Goal: Task Accomplishment & Management: Manage account settings

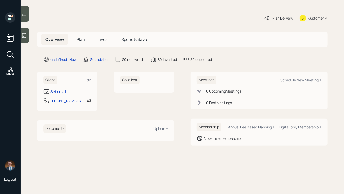
click at [88, 79] on div "Edit" at bounding box center [88, 80] width 6 height 5
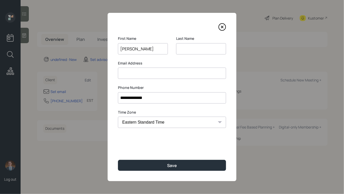
type input "[PERSON_NAME]"
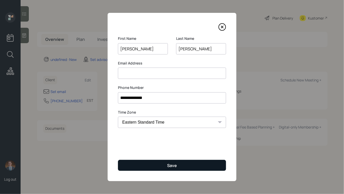
type input "[PERSON_NAME]"
click at [155, 162] on button "Save" at bounding box center [172, 165] width 108 height 11
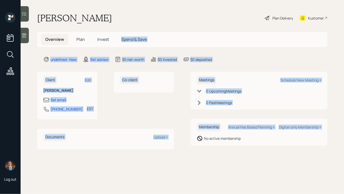
drag, startPoint x: 188, startPoint y: 148, endPoint x: 97, endPoint y: 0, distance: 174.1
click at [97, 0] on main "[PERSON_NAME] Plan Delivery Kustomer Overview Plan Invest Spend & Save undefine…" at bounding box center [182, 97] width 323 height 194
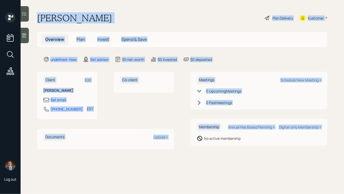
click at [76, 25] on main "[PERSON_NAME] Plan Delivery Kustomer Overview Plan Invest Spend & Save undefine…" at bounding box center [182, 97] width 323 height 194
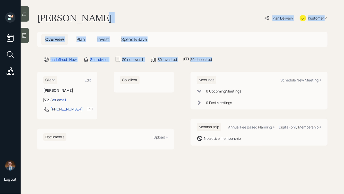
drag, startPoint x: 227, startPoint y: 62, endPoint x: 120, endPoint y: 15, distance: 116.3
click at [121, 16] on main "[PERSON_NAME] Plan Delivery Kustomer Overview Plan Invest Spend & Save undefine…" at bounding box center [182, 97] width 323 height 194
click at [120, 15] on div "[PERSON_NAME] Plan Delivery Kustomer" at bounding box center [182, 17] width 290 height 11
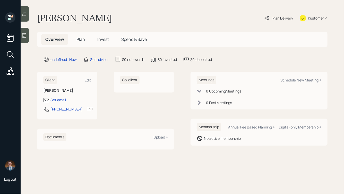
click at [26, 34] on icon at bounding box center [24, 35] width 4 height 4
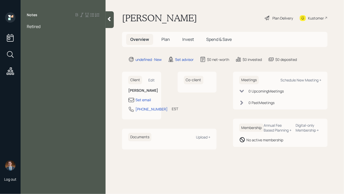
click at [29, 25] on span "Retired" at bounding box center [34, 27] width 14 height 6
click at [54, 27] on div "Both retired" at bounding box center [63, 27] width 73 height 6
click at [43, 31] on div at bounding box center [63, 32] width 73 height 6
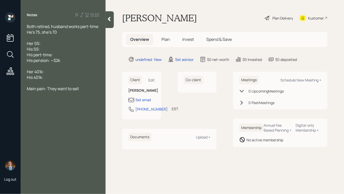
click at [62, 55] on div "His part-time:" at bounding box center [63, 55] width 73 height 6
click at [47, 44] on div "Her SS:" at bounding box center [63, 44] width 73 height 6
drag, startPoint x: 42, startPoint y: 42, endPoint x: 60, endPoint y: 47, distance: 18.4
click at [60, 47] on div "Both retired, husband works part-time He's 75, she's 70 Her SS: $2,800 net His …" at bounding box center [63, 61] width 73 height 74
click at [60, 47] on span "His SS: $2,400 net" at bounding box center [44, 49] width 34 height 6
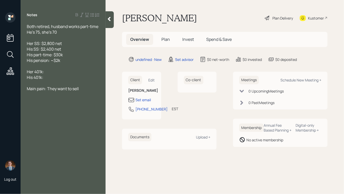
drag, startPoint x: 66, startPoint y: 55, endPoint x: 25, endPoint y: 55, distance: 40.7
click at [25, 55] on div "Both retired, husband works part-time He's 75, she's 70 Her SS: $2,800 net His …" at bounding box center [63, 61] width 85 height 74
click at [80, 56] on div "His part-time: $30k" at bounding box center [63, 55] width 73 height 6
drag, startPoint x: 66, startPoint y: 61, endPoint x: 25, endPoint y: 59, distance: 40.7
click at [26, 59] on div "Both retired, husband works part-time He's 75, she's 70 Her SS: $2,800 net His …" at bounding box center [63, 61] width 85 height 74
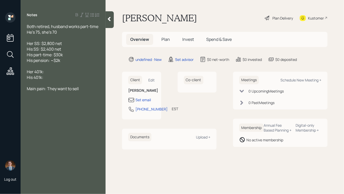
click at [67, 60] on div "His pension: ~$2k" at bounding box center [63, 61] width 73 height 6
click at [54, 61] on span "His pension: ~$2k" at bounding box center [43, 61] width 33 height 6
drag, startPoint x: 54, startPoint y: 61, endPoint x: 63, endPoint y: 62, distance: 8.8
click at [63, 62] on div "His pension: $2k" at bounding box center [63, 61] width 73 height 6
click at [50, 72] on div "Her 401k:" at bounding box center [63, 72] width 73 height 6
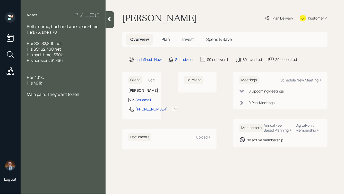
click at [38, 65] on div at bounding box center [63, 66] width 73 height 6
click at [50, 72] on div at bounding box center [63, 72] width 73 height 6
click at [37, 72] on span "Cash: $80k" at bounding box center [37, 72] width 21 height 6
click at [57, 72] on div "Cash: $80k" at bounding box center [63, 72] width 73 height 6
click at [53, 78] on div "Her 401k:" at bounding box center [63, 78] width 73 height 6
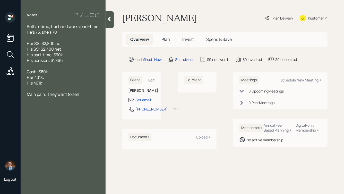
click at [52, 85] on div "His 401k:" at bounding box center [63, 83] width 73 height 6
click at [48, 78] on div "Her 401k:" at bounding box center [63, 78] width 73 height 6
click at [85, 107] on div "Main pain: They want to sell" at bounding box center [63, 106] width 73 height 6
click at [55, 94] on div "Home:" at bounding box center [63, 95] width 73 height 6
click at [62, 76] on div "Her 401k: $360k" at bounding box center [63, 78] width 73 height 6
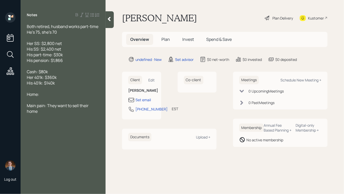
click at [52, 91] on div at bounding box center [63, 89] width 73 height 6
click at [43, 114] on div "Main pain: They want to sell their home" at bounding box center [63, 108] width 73 height 11
click at [42, 94] on div "Home:" at bounding box center [63, 95] width 73 height 6
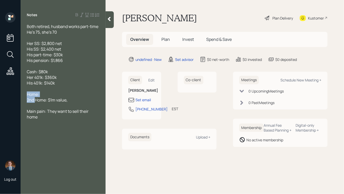
drag, startPoint x: 35, startPoint y: 101, endPoint x: 26, endPoint y: 97, distance: 10.1
click at [26, 97] on div "Both retired, husband works part-time He's 75, she's 70 Her SS: $2,800 net His …" at bounding box center [63, 75] width 85 height 102
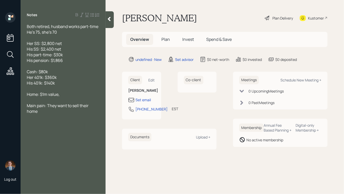
click at [67, 95] on div "Home: $1m value," at bounding box center [63, 95] width 73 height 6
click at [54, 114] on div "Main pain: They want to sell their home" at bounding box center [63, 108] width 73 height 11
click at [73, 96] on div "Home: $1m value," at bounding box center [63, 95] width 73 height 6
click at [27, 101] on span "1.5 Acres" at bounding box center [35, 100] width 16 height 6
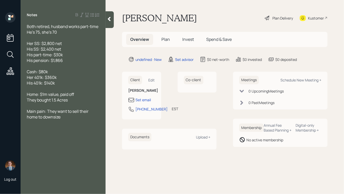
click at [72, 101] on div "They bought 1.5 Acres" at bounding box center [63, 100] width 73 height 6
click at [79, 93] on div "Home: $1m value, paid off" at bounding box center [63, 95] width 73 height 6
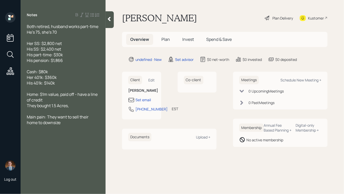
click at [74, 107] on div "They bought 1.5 Acres," at bounding box center [63, 106] width 73 height 6
click at [56, 100] on div "Home: $1m value, paid off - have a line of credit" at bounding box center [63, 97] width 73 height 11
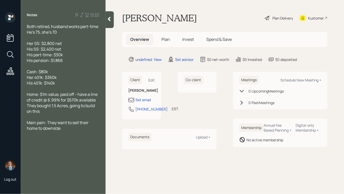
click at [54, 110] on div "They bought 1.5 Acres, going to build on this" at bounding box center [63, 108] width 73 height 11
click at [71, 130] on div "Main pain: They want to sell their home to downsize" at bounding box center [63, 125] width 73 height 11
click at [143, 98] on div "Set email" at bounding box center [142, 99] width 15 height 5
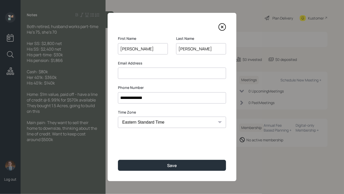
click at [161, 75] on input at bounding box center [172, 73] width 108 height 11
type input "[EMAIL_ADDRESS][DOMAIN_NAME]"
drag, startPoint x: 182, startPoint y: 49, endPoint x: 189, endPoint y: 49, distance: 7.2
click at [189, 49] on input "[PERSON_NAME]" at bounding box center [201, 48] width 50 height 11
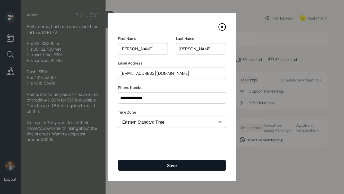
type input "[PERSON_NAME]"
click at [167, 164] on div "Save" at bounding box center [172, 166] width 10 height 6
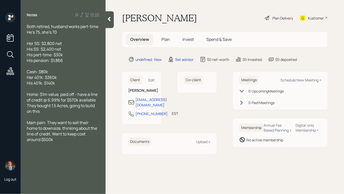
click at [109, 20] on icon at bounding box center [109, 19] width 3 height 4
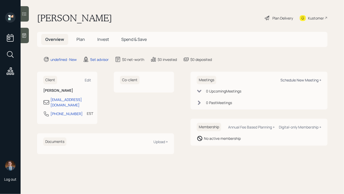
click at [298, 81] on div "Schedule New Meeting +" at bounding box center [300, 80] width 41 height 5
select select "round-[PERSON_NAME]"
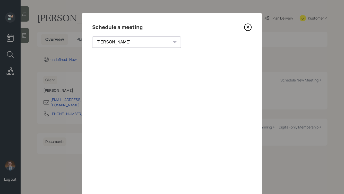
click at [247, 26] on icon at bounding box center [248, 27] width 2 height 2
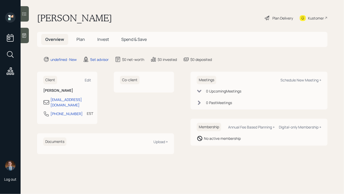
click at [24, 38] on icon at bounding box center [24, 35] width 5 height 5
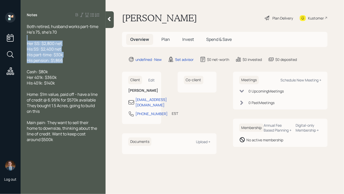
drag, startPoint x: 73, startPoint y: 61, endPoint x: 36, endPoint y: 34, distance: 45.8
click at [36, 34] on div "Both retired, husband works part-time He's 75, she's 70 Her SS: $2,800 net His …" at bounding box center [63, 83] width 73 height 119
click at [36, 34] on span "Both retired, husband works part-time He's 75, she's 70" at bounding box center [63, 29] width 72 height 11
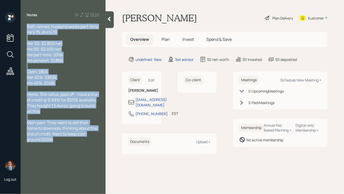
drag, startPoint x: 28, startPoint y: 27, endPoint x: 93, endPoint y: 143, distance: 134.0
click at [93, 143] on div "Both retired, husband works part-time He's 75, she's 70 Her SS: $2,800 net His …" at bounding box center [63, 83] width 73 height 119
click at [93, 143] on div "Main pain: They want to sell their home to downsize, thinking about the line of…" at bounding box center [63, 131] width 73 height 23
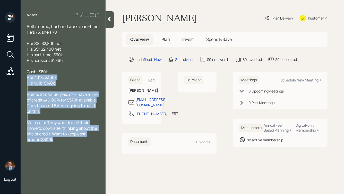
drag, startPoint x: 63, startPoint y: 142, endPoint x: 15, endPoint y: 74, distance: 83.5
click at [15, 74] on div "Log out Notes Both retired, husband works part-time He's 75, she's 70 Her SS: $…" at bounding box center [172, 97] width 344 height 194
click at [72, 105] on span "Home: $1m value, paid off - have a line of credit @ 6.99% for $570k available T…" at bounding box center [63, 103] width 72 height 23
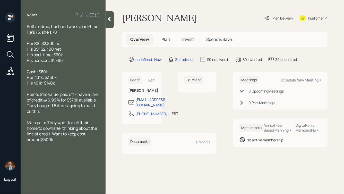
click at [110, 20] on icon at bounding box center [109, 19] width 3 height 4
